Goal: Information Seeking & Learning: Learn about a topic

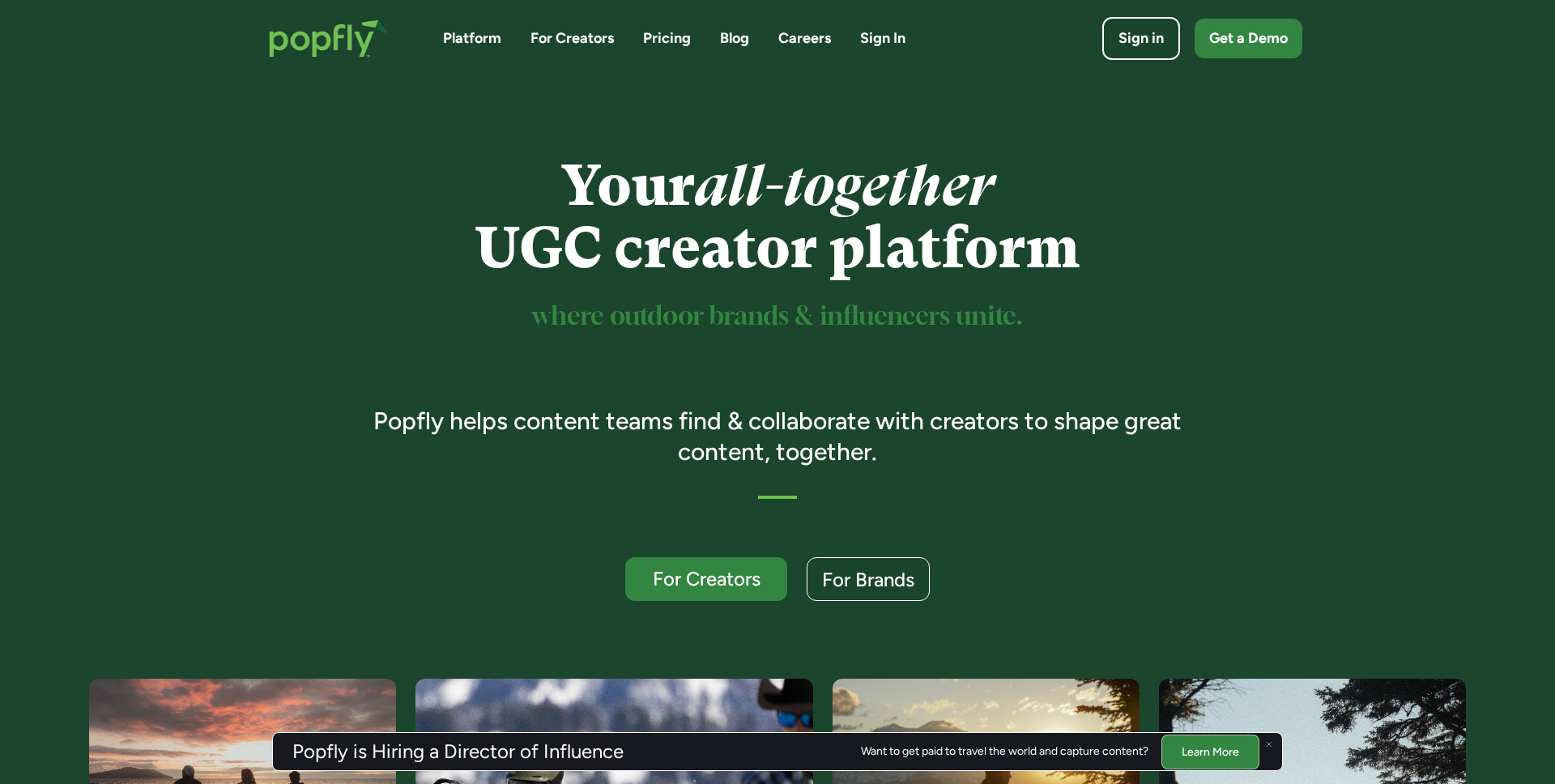
click at [610, 41] on link "For Creators" at bounding box center [572, 38] width 84 height 20
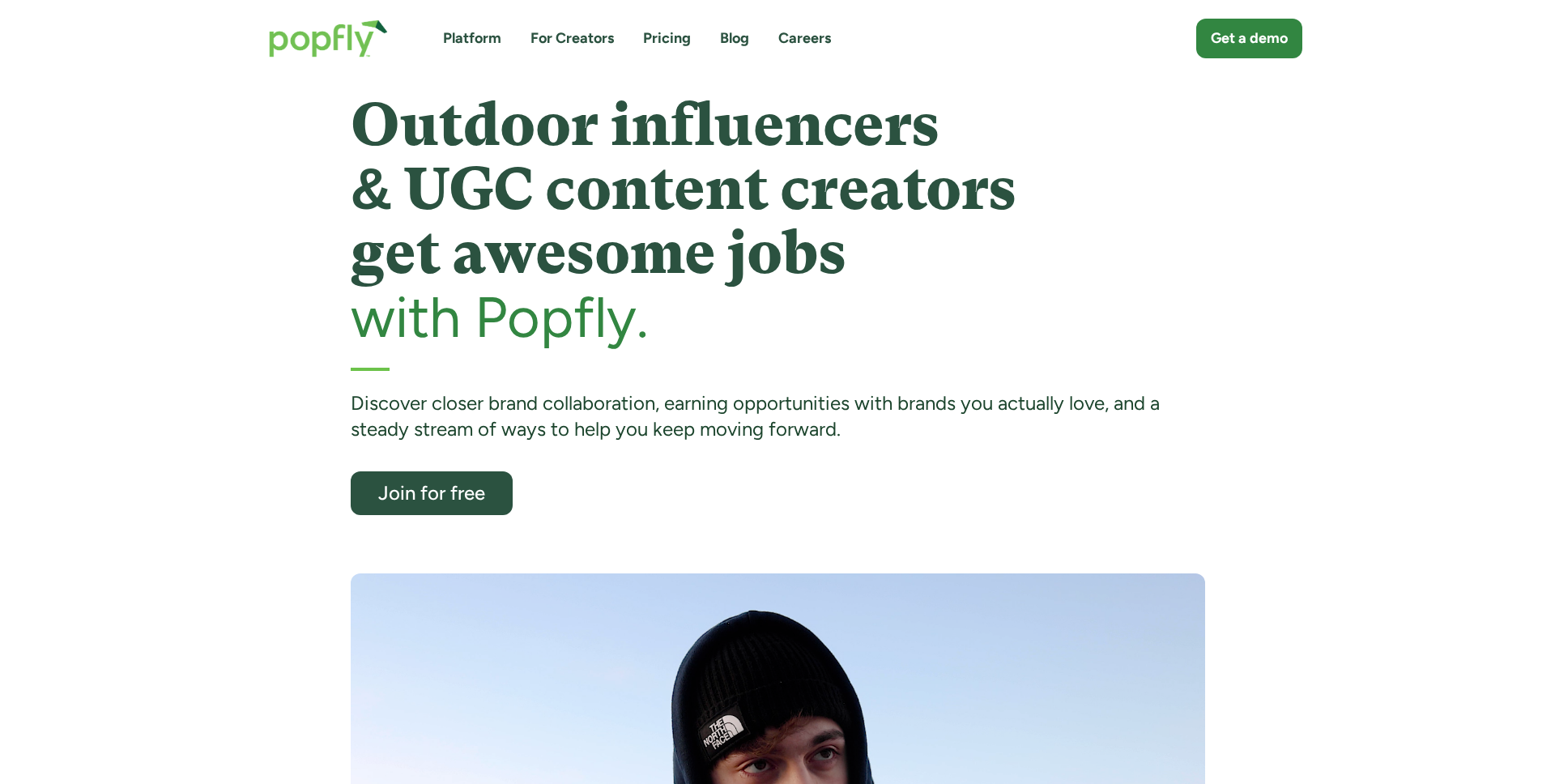
click at [683, 44] on link "Pricing" at bounding box center [667, 38] width 48 height 20
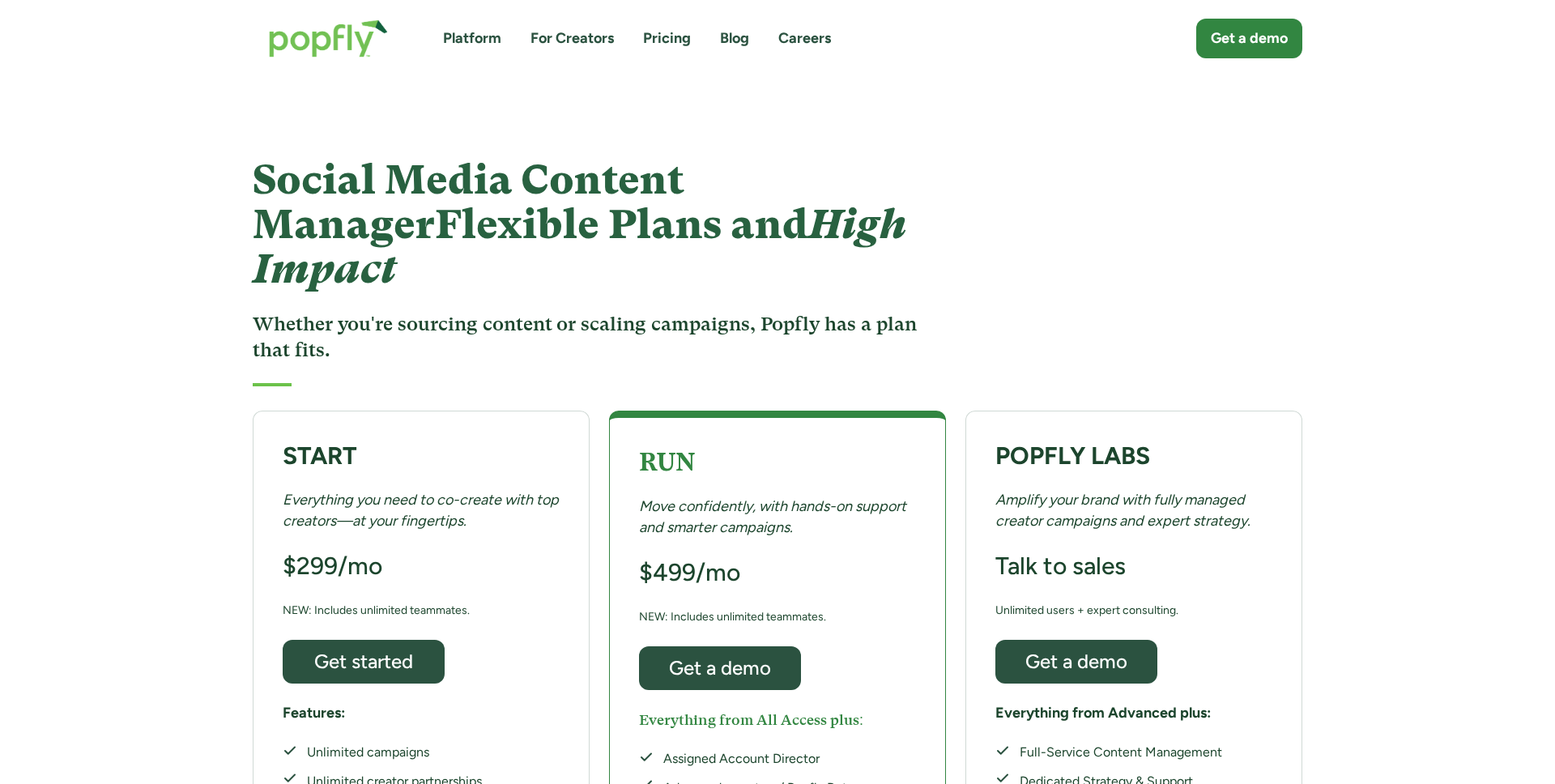
click at [475, 36] on link "Platform" at bounding box center [472, 38] width 58 height 20
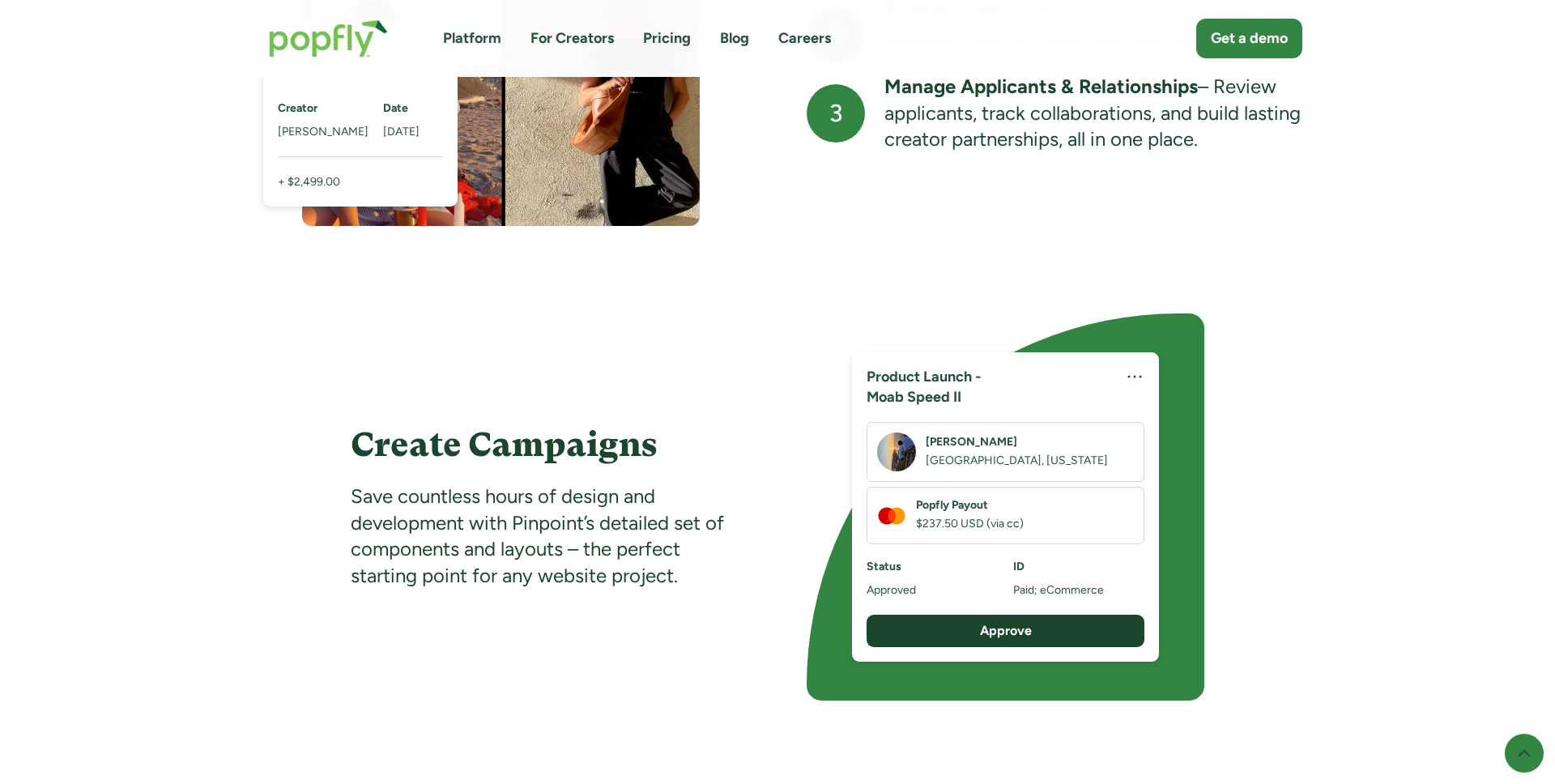
scroll to position [2187, 0]
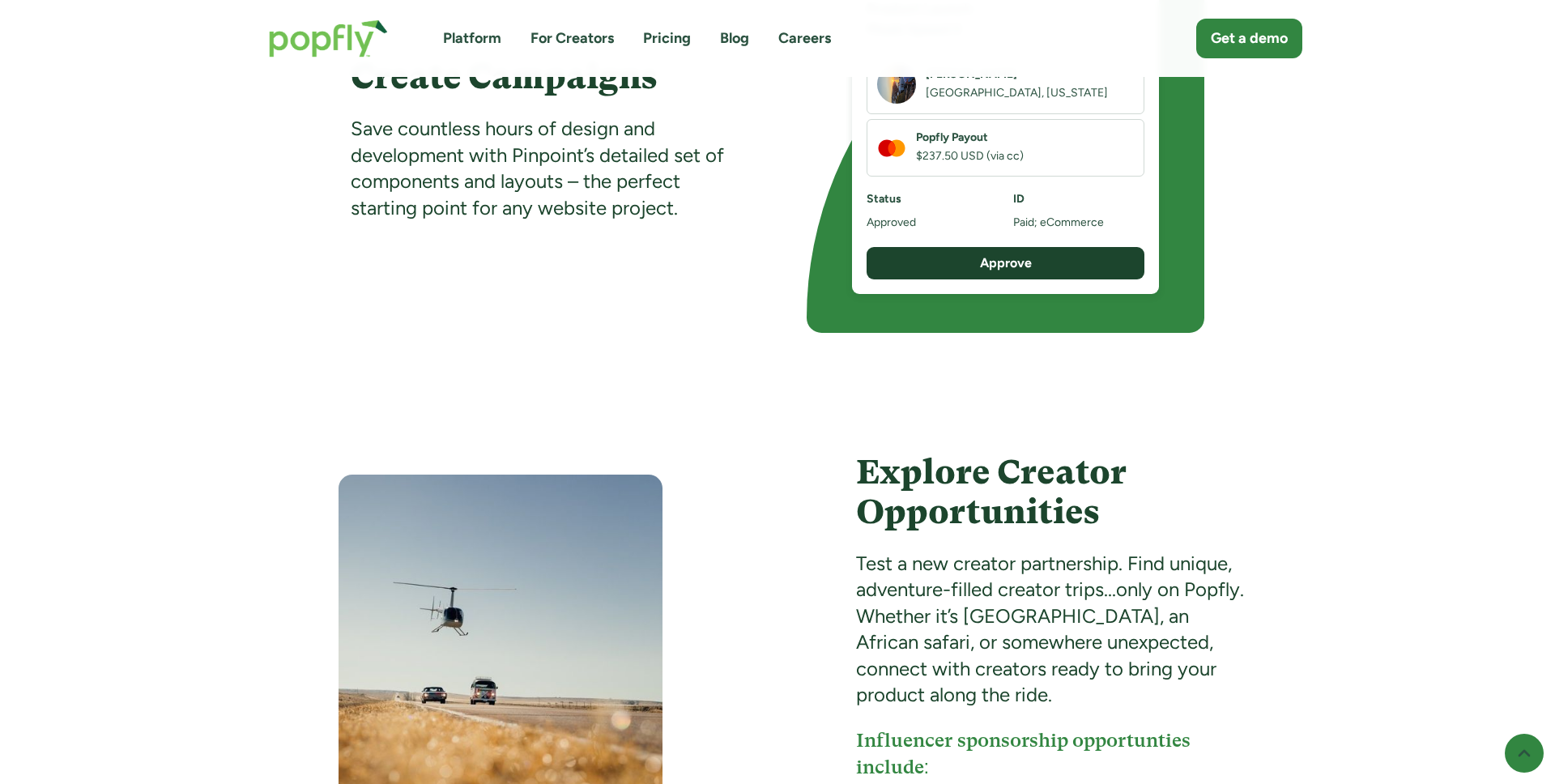
click at [988, 268] on div "Approve" at bounding box center [1006, 263] width 249 height 18
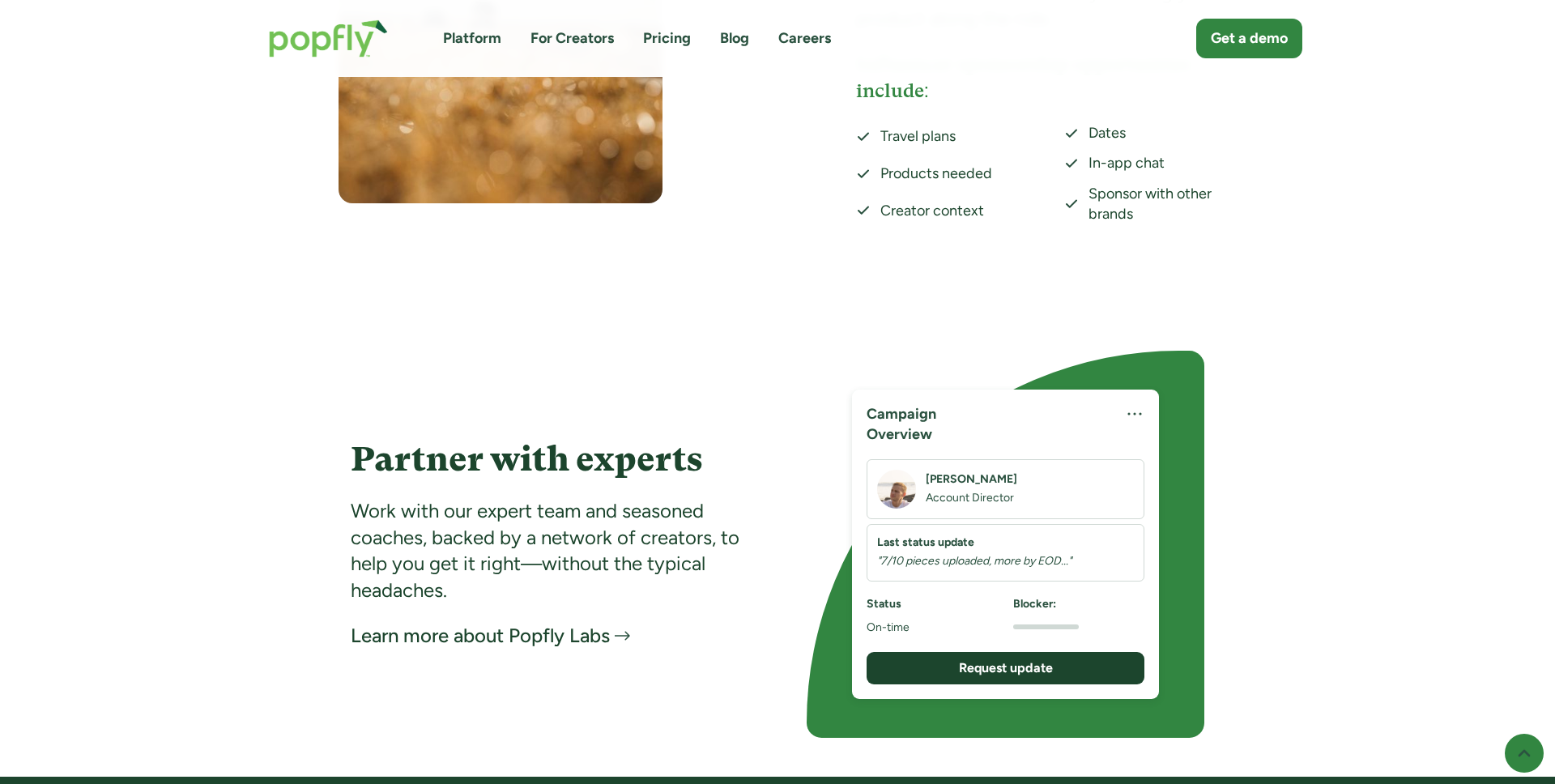
scroll to position [3196, 0]
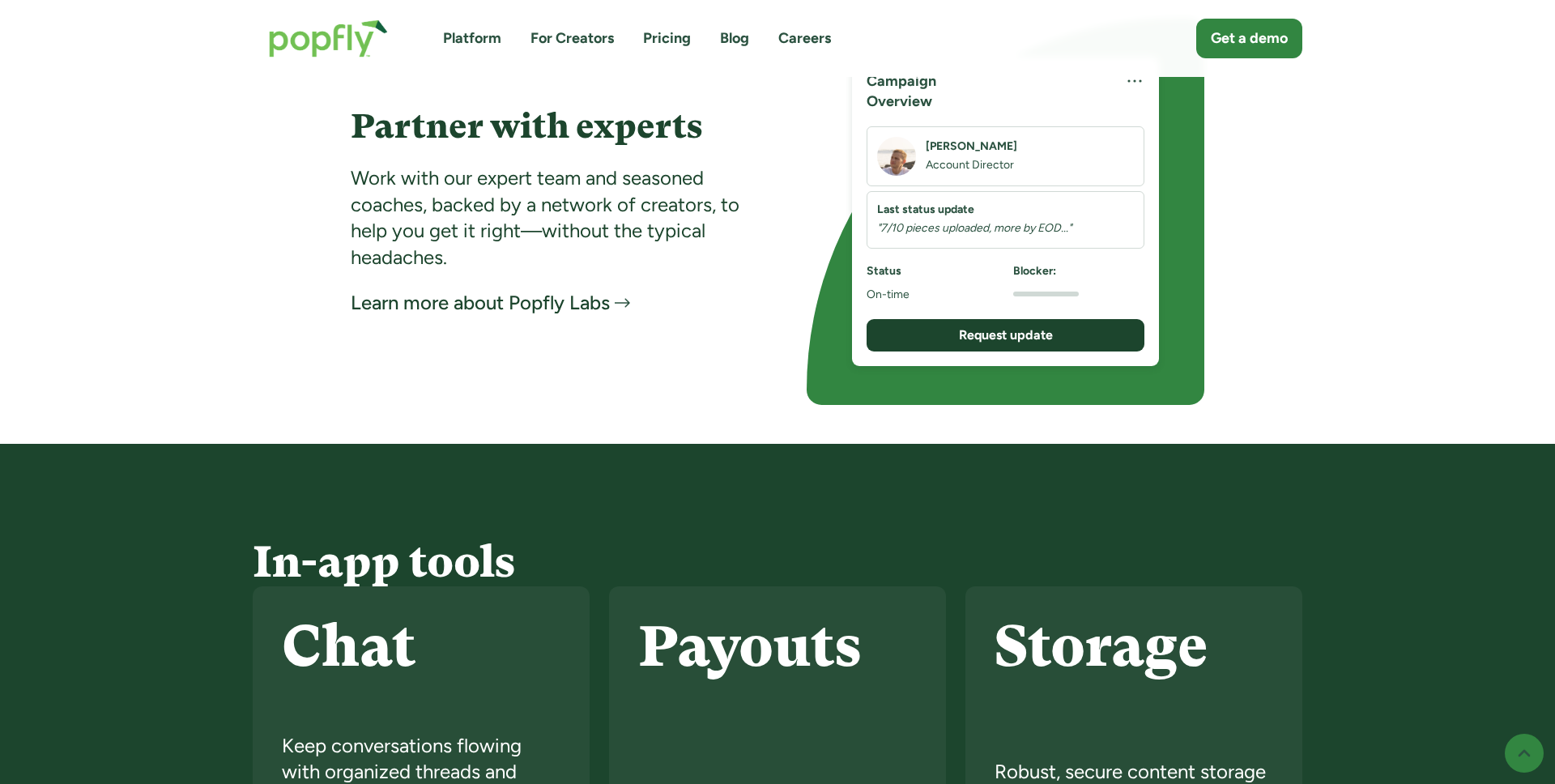
click at [650, 34] on link "Pricing" at bounding box center [667, 38] width 48 height 20
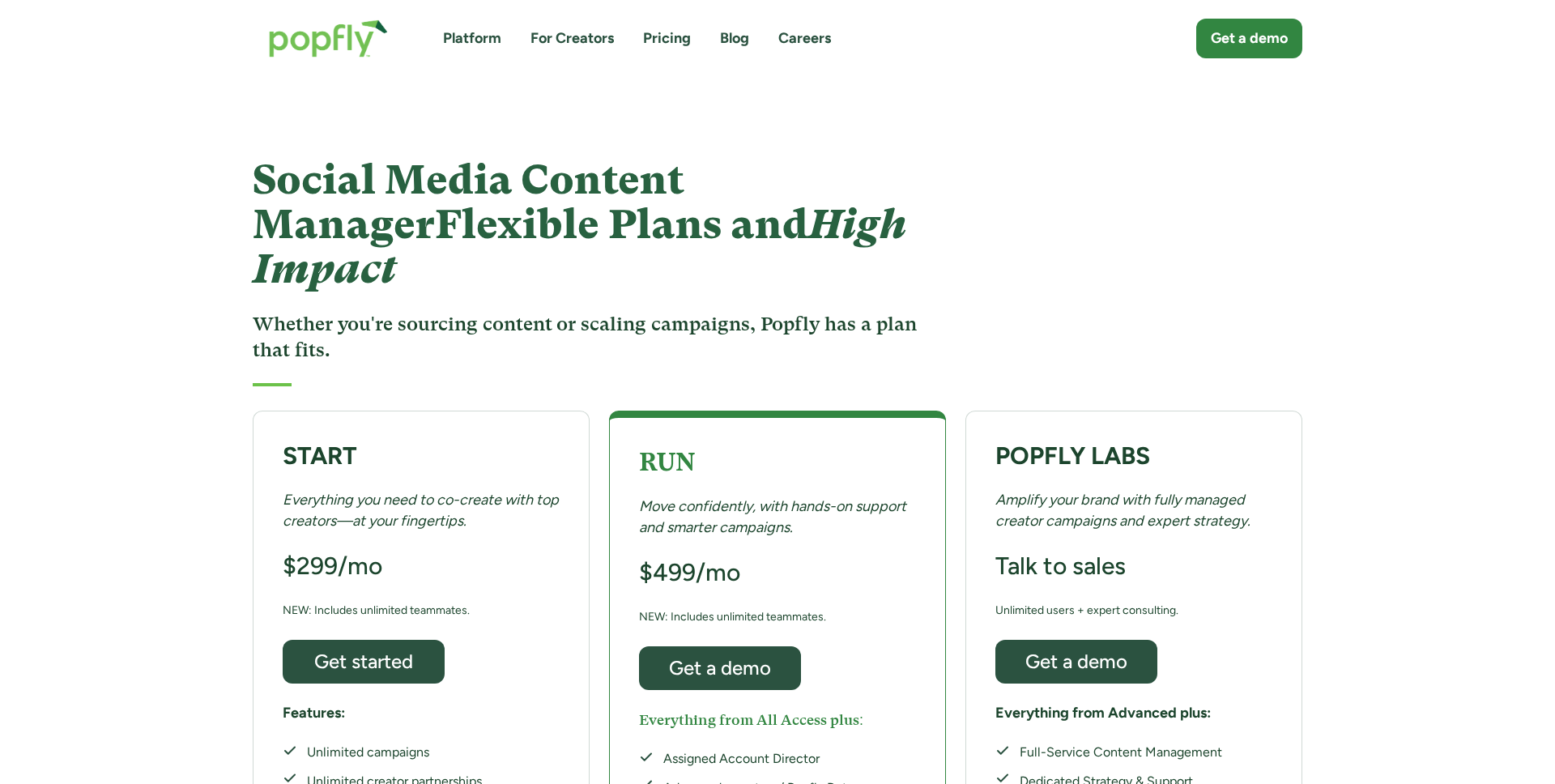
click at [1118, 243] on div "Social Media Content Manager Flexible Plans and High Impact Whether you're sour…" at bounding box center [777, 272] width 1088 height 228
click at [714, 81] on div "Social Media Content Manager Flexible Plans and High Impact Whether you're sour…" at bounding box center [777, 239] width 1555 height 325
